Goal: Task Accomplishment & Management: Manage account settings

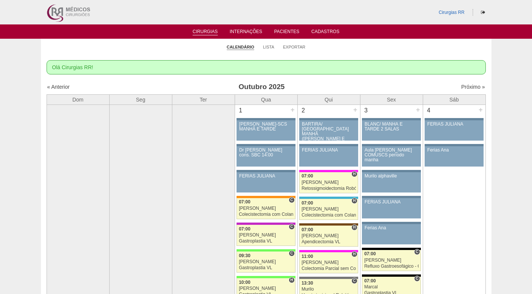
click at [189, 44] on ul "Calendário Lista Exportar" at bounding box center [266, 47] width 451 height 16
click at [266, 48] on link "Lista" at bounding box center [268, 47] width 11 height 6
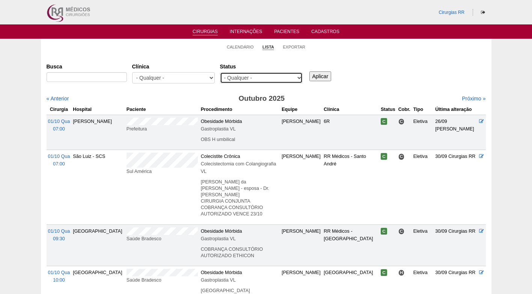
click at [296, 82] on select "- Qualquer - Reservada Confirmada Suspensa Cancelada" at bounding box center [261, 77] width 83 height 11
select select "resr"
click at [220, 72] on select "- Qualquer - Reservada Confirmada Suspensa Cancelada" at bounding box center [261, 77] width 83 height 11
click at [326, 73] on input "Aplicar" at bounding box center [321, 76] width 22 height 10
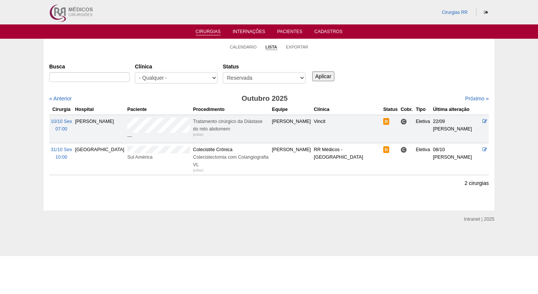
click at [400, 78] on div "Busca Clínica - Qualquer - 6R Alphaville Assunção Bartira Brasil Christovão da …" at bounding box center [268, 73] width 439 height 27
click at [406, 76] on div "Busca Clínica - Qualquer - 6R Alphaville Assunção Bartira Brasil Christovão da …" at bounding box center [268, 73] width 439 height 27
click at [471, 98] on link "Próximo »" at bounding box center [477, 98] width 24 height 6
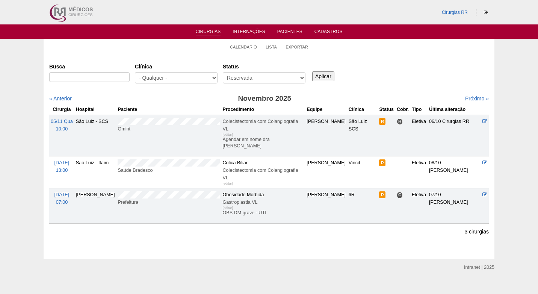
click at [405, 74] on div "Busca Clínica - Qualquer - 6R Alphaville Assunção Bartira Brasil Christovão da …" at bounding box center [268, 73] width 439 height 27
click at [115, 76] on input "Busca" at bounding box center [89, 77] width 80 height 10
paste input "TAMIRIS MAIA DE OLIVEIRA"
type input "TAMIRIS MAIA DE OLIVEIRA"
click at [323, 76] on input "Aplicar" at bounding box center [323, 76] width 22 height 10
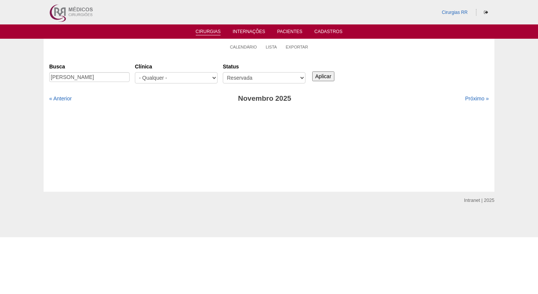
select select "All"
click at [223, 72] on select "- Qualquer - Reservada Confirmada Suspensa Cancelada" at bounding box center [264, 77] width 83 height 11
click at [334, 74] on div "Aplicar" at bounding box center [326, 70] width 30 height 21
click at [329, 74] on input "Aplicar" at bounding box center [323, 76] width 22 height 10
click at [70, 98] on link "« Anterior" at bounding box center [60, 98] width 23 height 6
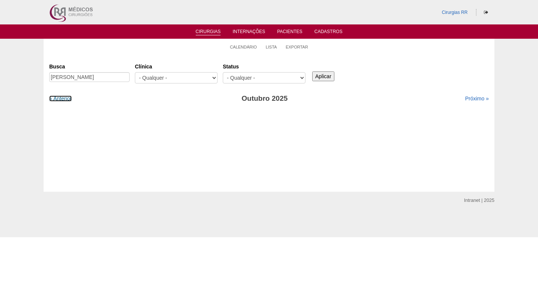
click at [70, 98] on link "« Anterior" at bounding box center [60, 98] width 23 height 6
click at [473, 98] on link "Próximo »" at bounding box center [477, 98] width 24 height 6
click at [320, 79] on input "Aplicar" at bounding box center [323, 76] width 22 height 10
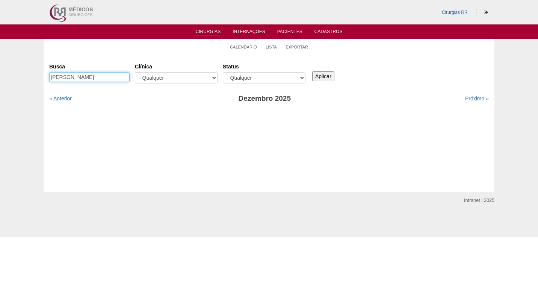
drag, startPoint x: 87, startPoint y: 77, endPoint x: 128, endPoint y: 77, distance: 40.9
click at [128, 77] on input "TAMIRIS MAIA DE OLIVEIRA" at bounding box center [89, 77] width 80 height 10
type input "[PERSON_NAME]"
click at [312, 71] on input "Aplicar" at bounding box center [323, 76] width 22 height 10
click at [328, 74] on input "Aplicar" at bounding box center [323, 76] width 22 height 10
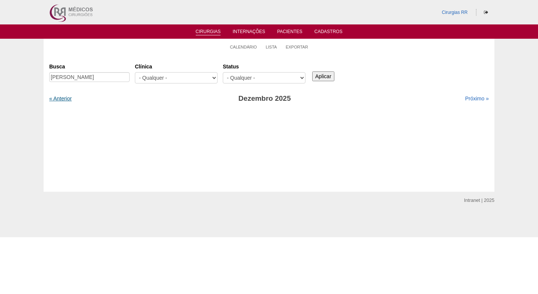
click at [64, 98] on link "« Anterior" at bounding box center [60, 98] width 23 height 6
click at [246, 49] on link "Calendário" at bounding box center [243, 47] width 27 height 6
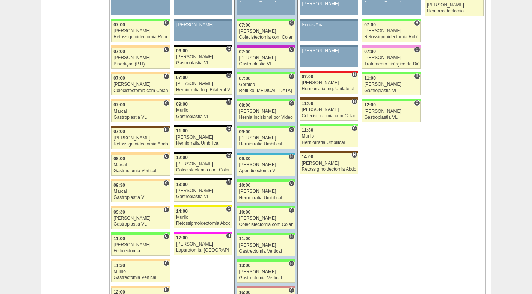
scroll to position [488, 0]
click at [329, 138] on div "Murilo" at bounding box center [329, 136] width 54 height 5
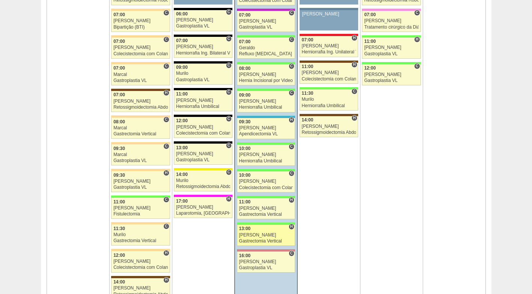
scroll to position [526, 0]
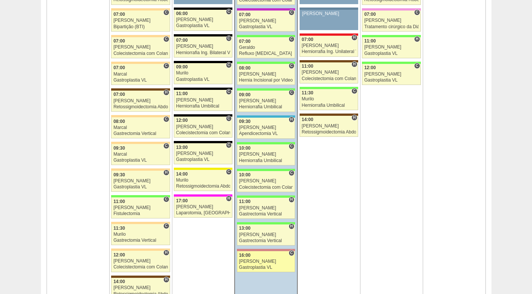
click at [260, 262] on div "[PERSON_NAME]" at bounding box center [266, 261] width 54 height 5
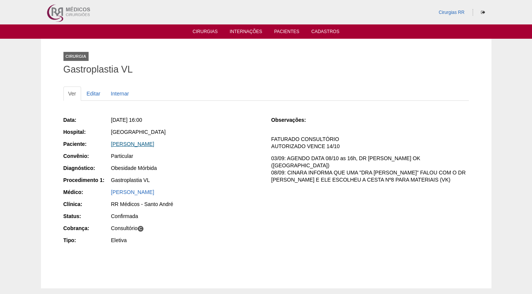
click at [154, 142] on link "MARCELO MOURAO ALVES" at bounding box center [132, 144] width 43 height 6
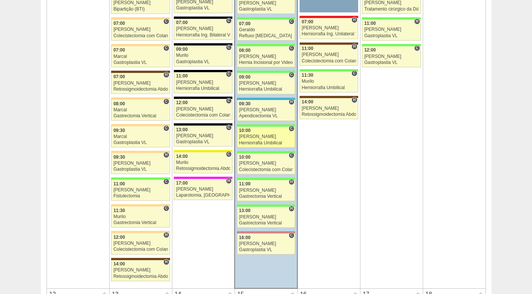
scroll to position [563, 0]
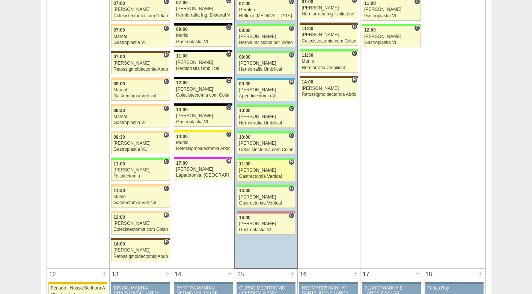
click at [266, 170] on div "[PERSON_NAME]" at bounding box center [266, 170] width 54 height 5
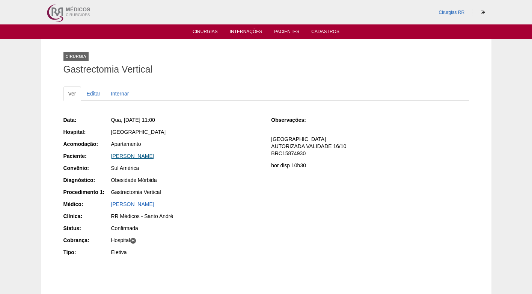
click at [141, 154] on link "Valeria Marques da silva" at bounding box center [132, 156] width 43 height 6
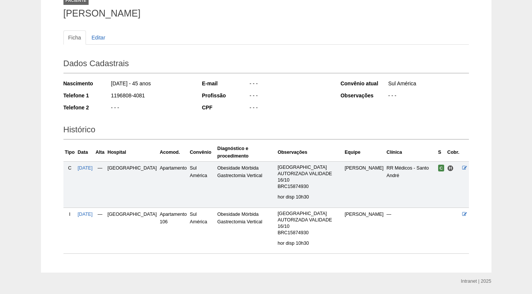
scroll to position [60, 0]
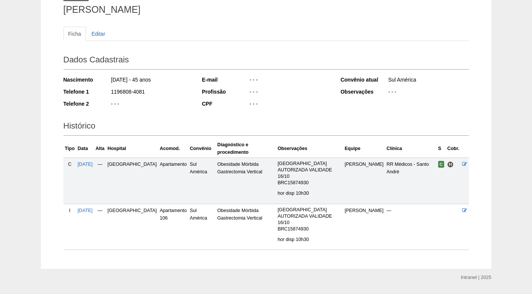
click at [288, 92] on div "- - -" at bounding box center [290, 92] width 82 height 9
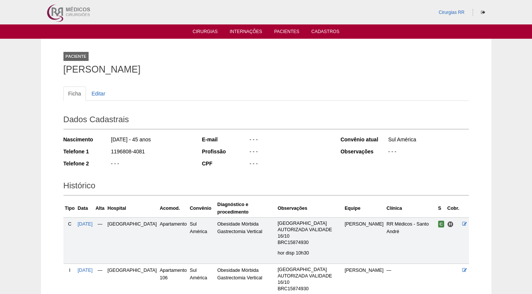
scroll to position [38, 0]
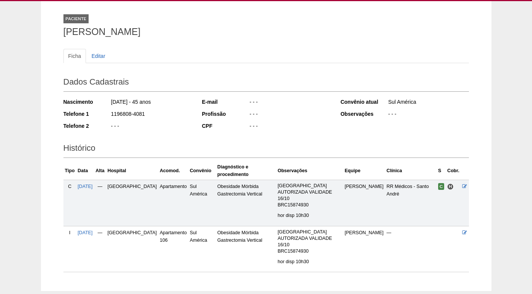
click at [287, 87] on h2 "Dados Cadastrais" at bounding box center [266, 82] width 406 height 17
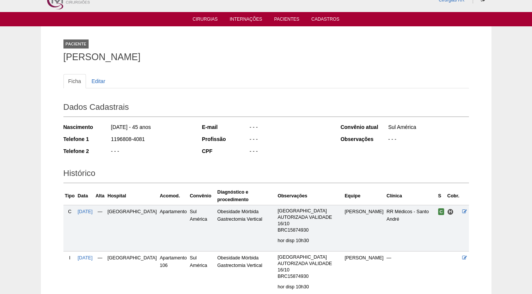
scroll to position [0, 0]
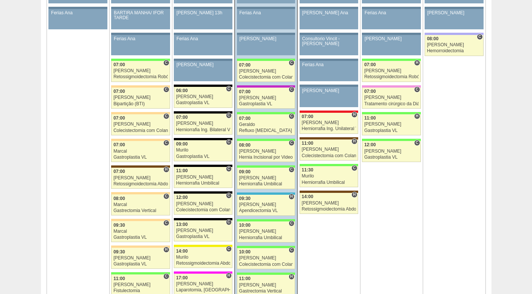
scroll to position [451, 0]
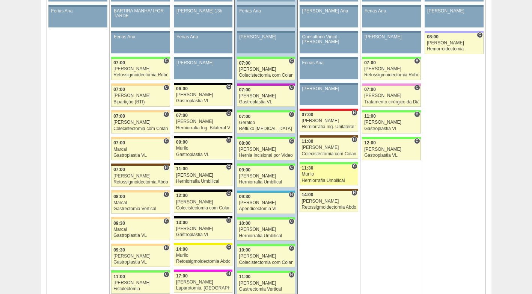
click at [320, 174] on div "Murilo" at bounding box center [329, 174] width 54 height 5
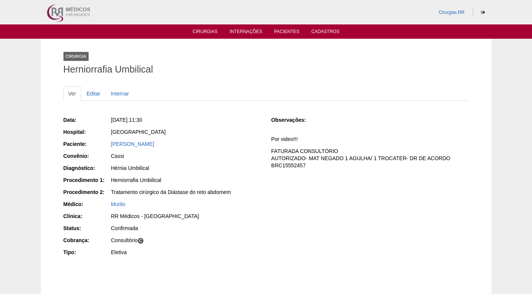
click at [223, 146] on div "Fabio Monteiro De Oliveira" at bounding box center [186, 144] width 150 height 8
click at [182, 160] on div "Cassi" at bounding box center [185, 156] width 151 height 9
click at [215, 160] on div "Cassi" at bounding box center [185, 156] width 151 height 9
click at [225, 163] on div "Data: Qui, 09/10/2025 - 11:30 Hospital: Brasil Paciente: Fabio Monteiro De Oliv…" at bounding box center [162, 186] width 198 height 147
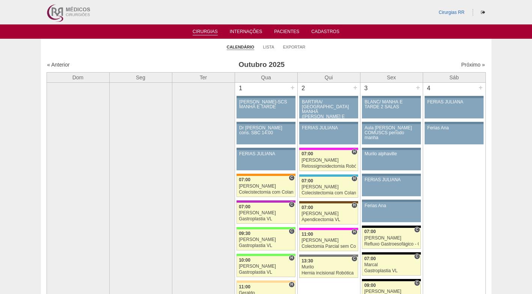
scroll to position [451, 0]
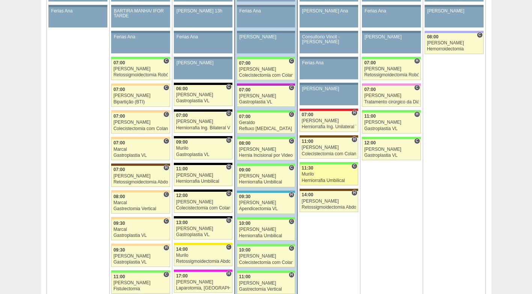
click at [317, 176] on div "Murilo" at bounding box center [329, 174] width 54 height 5
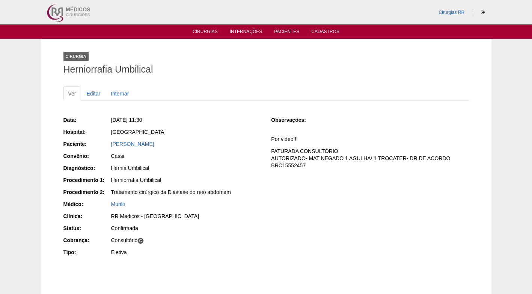
click at [208, 137] on div "[GEOGRAPHIC_DATA]" at bounding box center [185, 132] width 151 height 9
click at [249, 89] on ul "Ver Editar Internar" at bounding box center [266, 93] width 406 height 14
click at [207, 30] on link "Cirurgias" at bounding box center [205, 32] width 25 height 6
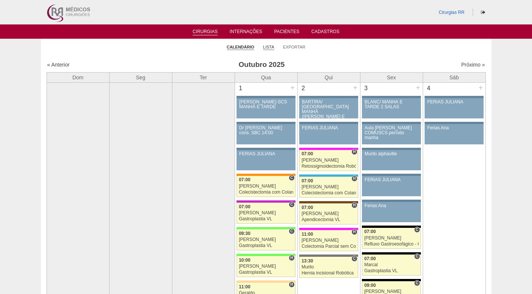
click at [266, 48] on link "Lista" at bounding box center [268, 47] width 11 height 6
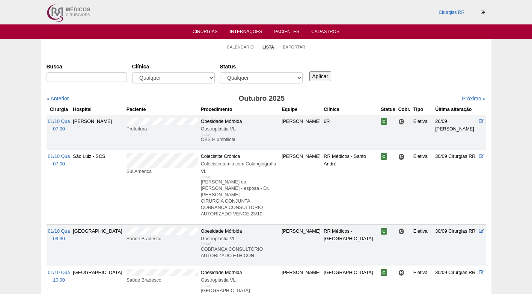
select select "resr"
click at [220, 72] on select "- Qualquer - Reservada Confirmada Suspensa Cancelada" at bounding box center [261, 77] width 83 height 11
click at [320, 76] on input "Aplicar" at bounding box center [321, 76] width 22 height 10
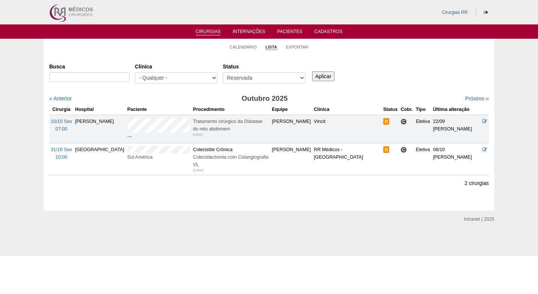
click at [380, 79] on div "Busca [GEOGRAPHIC_DATA] - Qualquer - 6R Alphaville Assunção Bartira Brasil Chri…" at bounding box center [268, 73] width 439 height 27
click at [418, 76] on div "Busca [GEOGRAPHIC_DATA] - Qualquer - 6R Alphaville Assunção Bartira Brasil Chri…" at bounding box center [268, 73] width 439 height 27
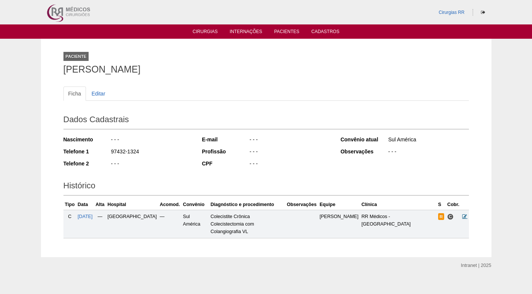
click at [467, 215] on icon at bounding box center [464, 216] width 5 height 5
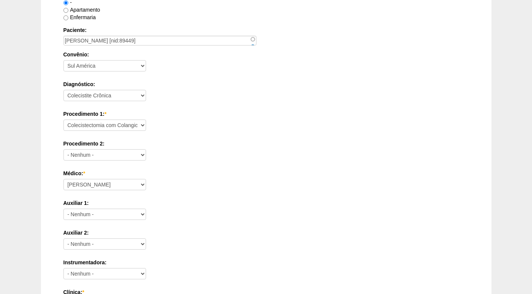
scroll to position [188, 0]
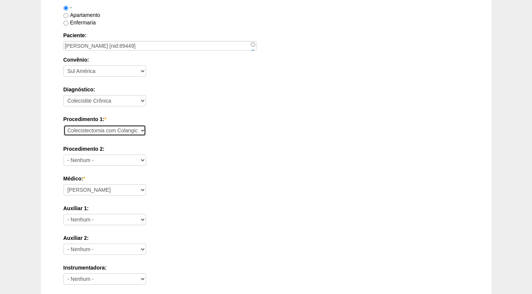
click at [141, 132] on select "Consultório Abscesso Hepático - Drenagem Abscesso perianal Amputação Abdômino P…" at bounding box center [104, 130] width 83 height 11
click at [63, 125] on select "Consultório Abscesso Hepático - Drenagem Abscesso perianal Amputação Abdômino P…" at bounding box center [104, 130] width 83 height 11
click at [237, 110] on div "Diagnóstico: - Nenhum - Abdome Agudo Abscesso Hepático Abscesso Perianal Absces…" at bounding box center [266, 98] width 406 height 24
click at [134, 130] on select "Consultório Abscesso Hepático - Drenagem Abscesso perianal Amputação Abdômino P…" at bounding box center [104, 130] width 83 height 11
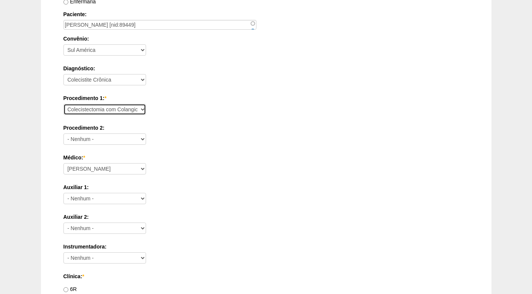
scroll to position [225, 0]
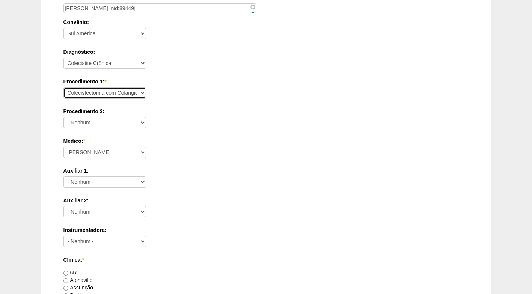
click at [139, 94] on select "Consultório Abscesso Hepático - Drenagem Abscesso perianal Amputação Abdômino P…" at bounding box center [104, 92] width 83 height 11
click at [63, 87] on select "Consultório Abscesso Hepático - Drenagem Abscesso perianal Amputação Abdômino P…" at bounding box center [104, 92] width 83 height 11
drag, startPoint x: 267, startPoint y: 196, endPoint x: 268, endPoint y: 190, distance: 6.1
click at [269, 194] on div "Data: * 31/10/2025 Formato: 08/10/2025 10:00 Formato: 19:00 Hospital: - Nenhum …" at bounding box center [266, 269] width 406 height 763
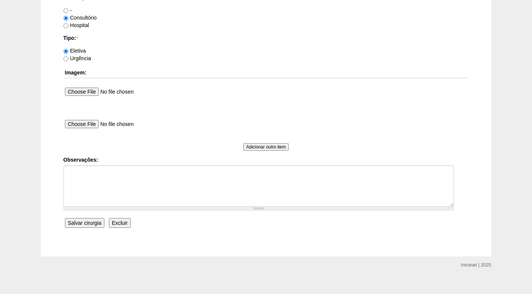
scroll to position [674, 0]
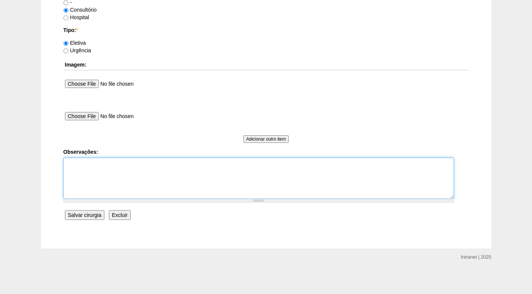
click at [153, 175] on textarea "Observações:" at bounding box center [258, 177] width 391 height 41
type textarea "f"
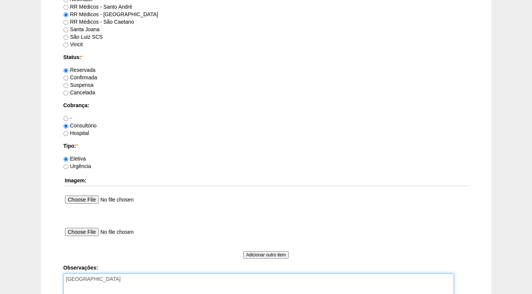
scroll to position [562, 0]
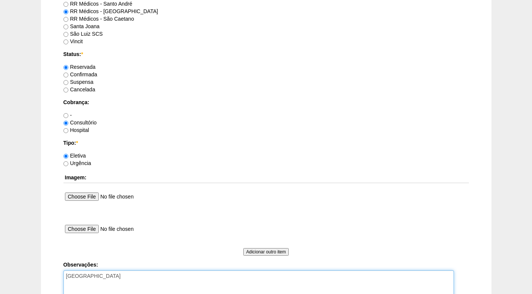
type textarea "FATURADO HOSPITAL"
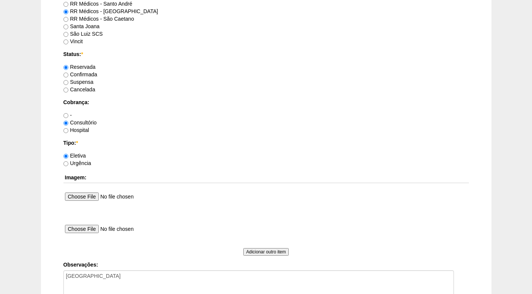
click at [79, 74] on label "Confirmada" at bounding box center [80, 74] width 34 height 6
click at [68, 74] on input "Confirmada" at bounding box center [65, 74] width 5 height 5
radio input "true"
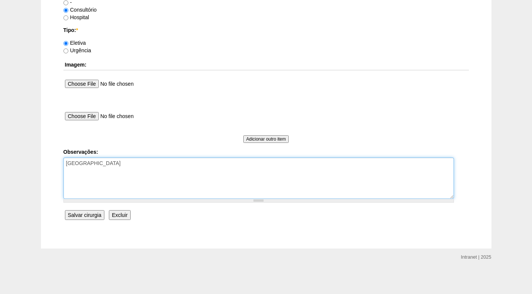
click at [132, 166] on textarea "FATURADO HOSPITAL" at bounding box center [258, 177] width 391 height 41
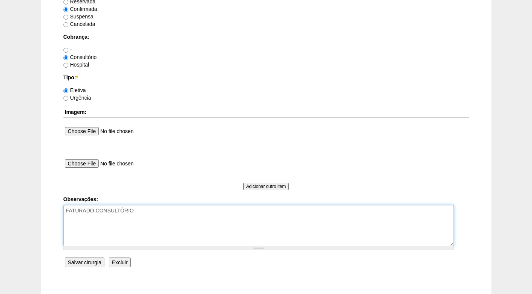
scroll to position [639, 0]
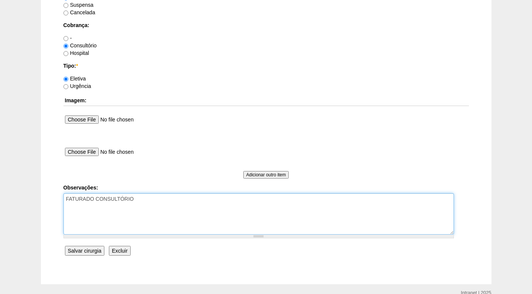
paste textarea "BRC15970818"
drag, startPoint x: 123, startPoint y: 213, endPoint x: 106, endPoint y: 212, distance: 16.5
click at [106, 212] on textarea "FATURADO CONSULTÓRIO BRC15970818 AUTORIZADO - VENCE DIA 16/10 - TEVALDIAR" at bounding box center [258, 213] width 391 height 41
click at [155, 213] on textarea "FATURADO CONSULTÓRIO BRC15970818 AUTORIZADO - VENCE EM 16/10 - TEVALDIAR" at bounding box center [258, 213] width 391 height 41
drag, startPoint x: 184, startPoint y: 210, endPoint x: 168, endPoint y: 213, distance: 16.2
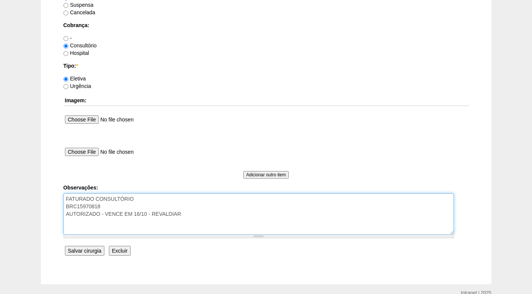
click at [167, 211] on textarea "FATURADO CONSULTÓRIO BRC15970818 AUTORIZADO - VENCE EM 16/10 - REVALDIAR" at bounding box center [258, 213] width 391 height 41
drag, startPoint x: 174, startPoint y: 214, endPoint x: 186, endPoint y: 213, distance: 12.8
click at [174, 214] on textarea "FATURADO CONSULTÓRIO BRC15970818 AUTORIZADO - VENCE EM 16/10 - REVALDIAR" at bounding box center [258, 213] width 391 height 41
drag, startPoint x: 187, startPoint y: 213, endPoint x: 168, endPoint y: 212, distance: 18.8
click at [168, 212] on textarea "FATURADO CONSULTÓRIO BRC15970818 AUTORIZADO - VENCE EM 16/10 - REVALDIAR" at bounding box center [258, 213] width 391 height 41
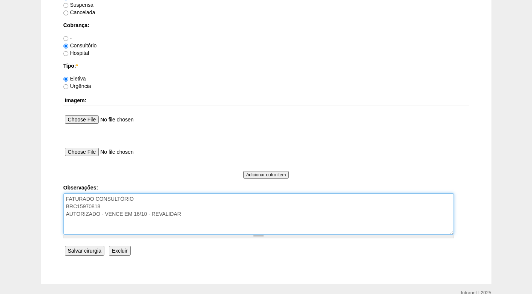
type textarea "FATURADO CONSULTÓRIO BRC15970818 AUTORIZADO - VENCE EM 16/10 - REVALIDAR"
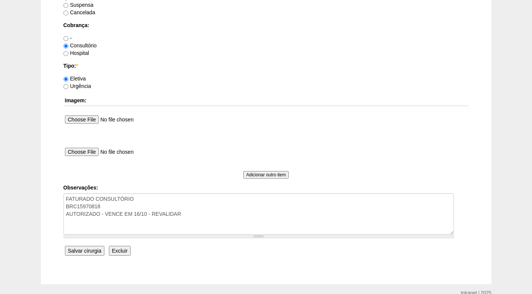
click at [83, 249] on input "Salvar cirurgia" at bounding box center [84, 251] width 39 height 10
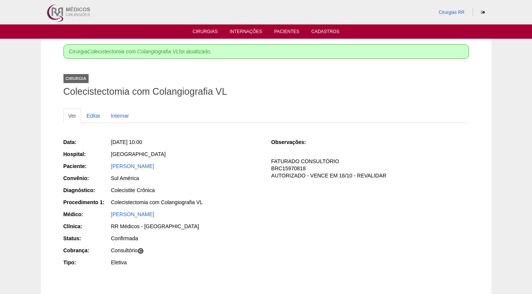
drag, startPoint x: 211, startPoint y: 157, endPoint x: 215, endPoint y: 152, distance: 5.6
click at [213, 155] on div "[GEOGRAPHIC_DATA]" at bounding box center [186, 154] width 150 height 8
click at [208, 32] on link "Cirurgias" at bounding box center [205, 32] width 25 height 6
